Goal: Transaction & Acquisition: Purchase product/service

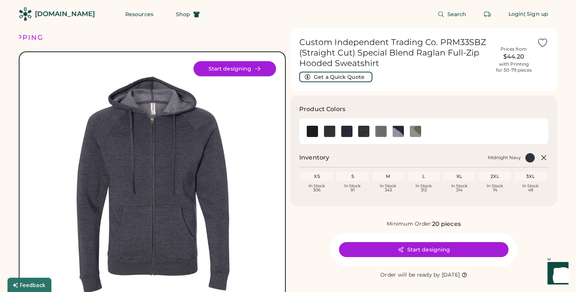
click at [255, 69] on icon at bounding box center [257, 68] width 7 height 7
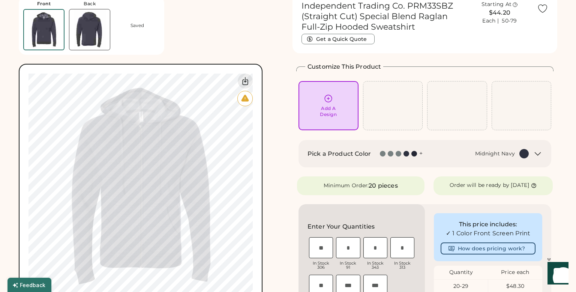
scroll to position [23, 0]
